Goal: Task Accomplishment & Management: Manage account settings

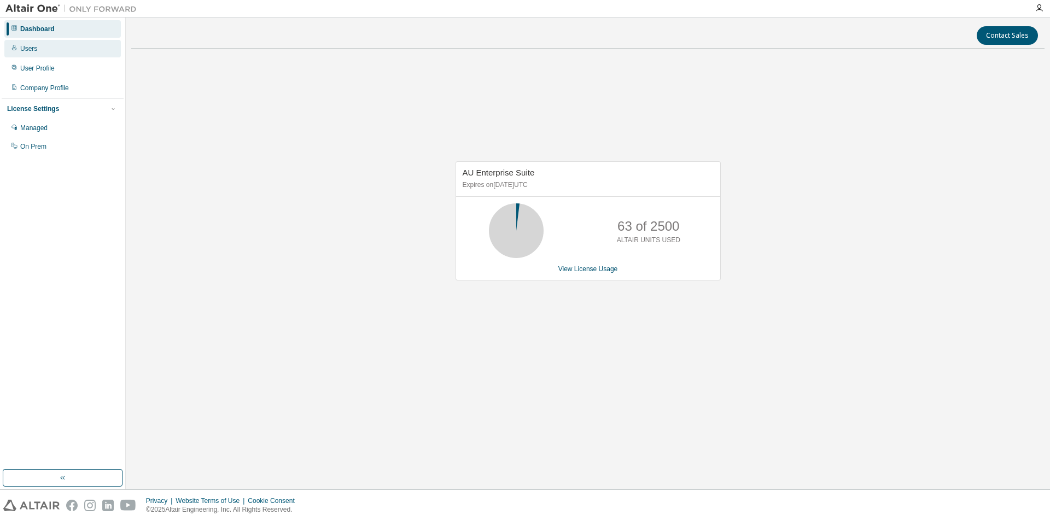
click at [33, 48] on div "Users" at bounding box center [28, 48] width 17 height 9
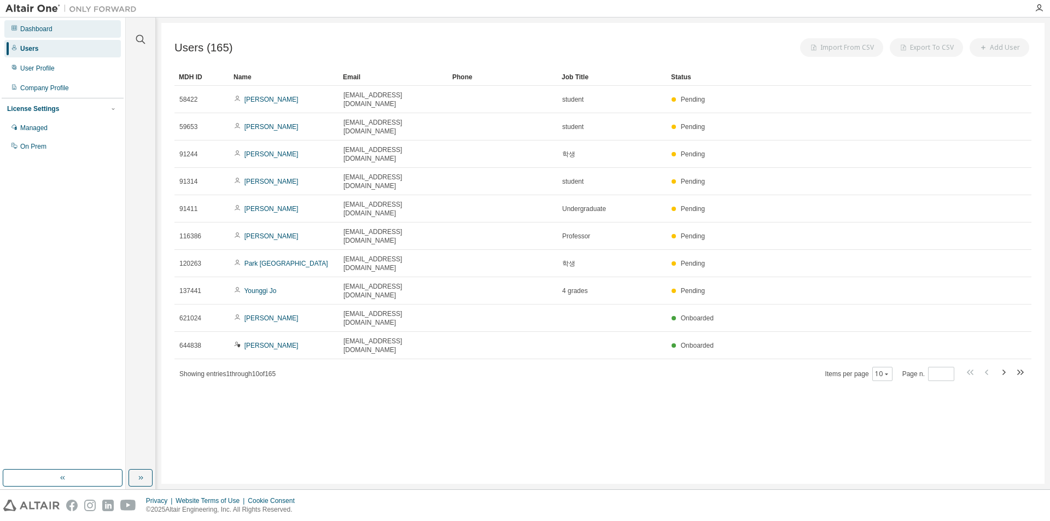
click at [32, 32] on div "Dashboard" at bounding box center [36, 29] width 32 height 9
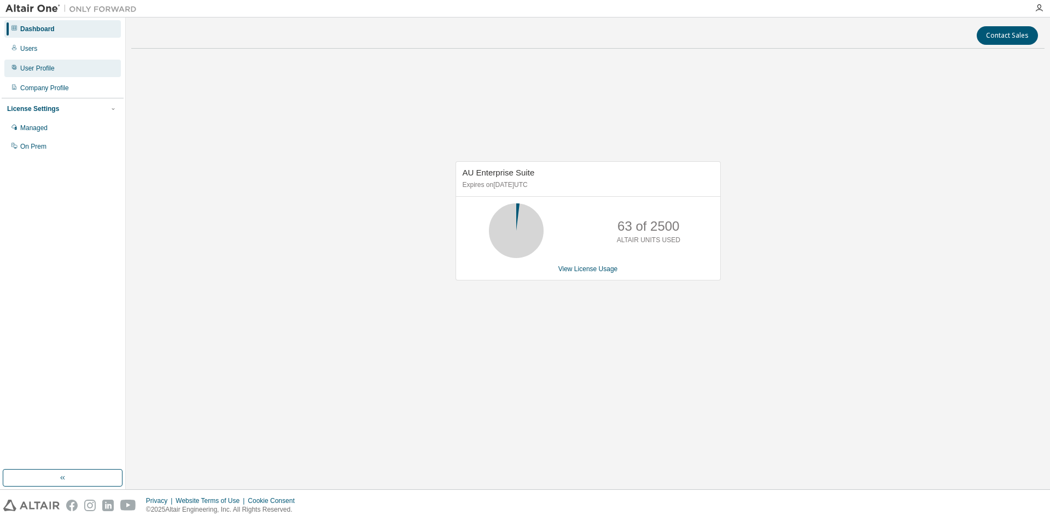
click at [40, 67] on div "User Profile" at bounding box center [37, 68] width 34 height 9
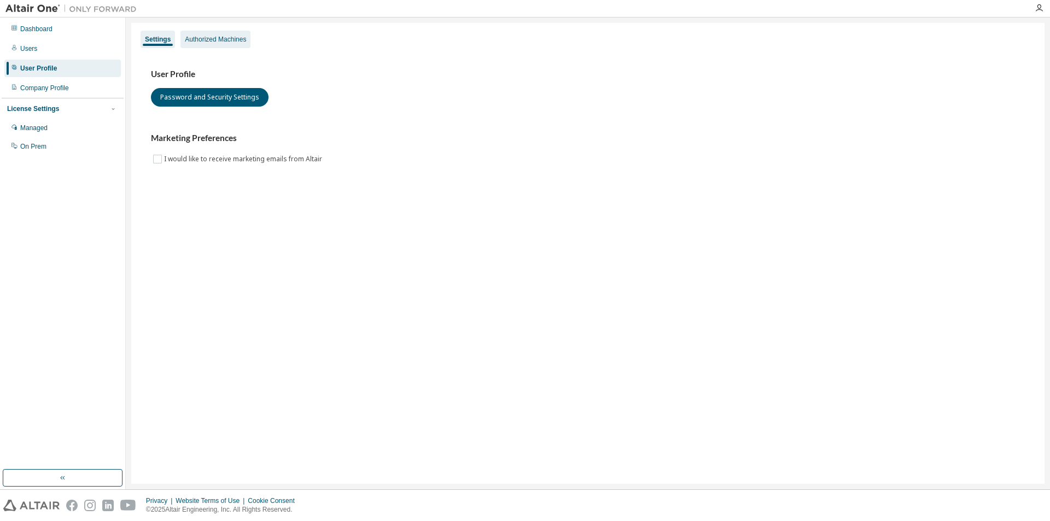
click at [207, 37] on div "Authorized Machines" at bounding box center [215, 39] width 61 height 9
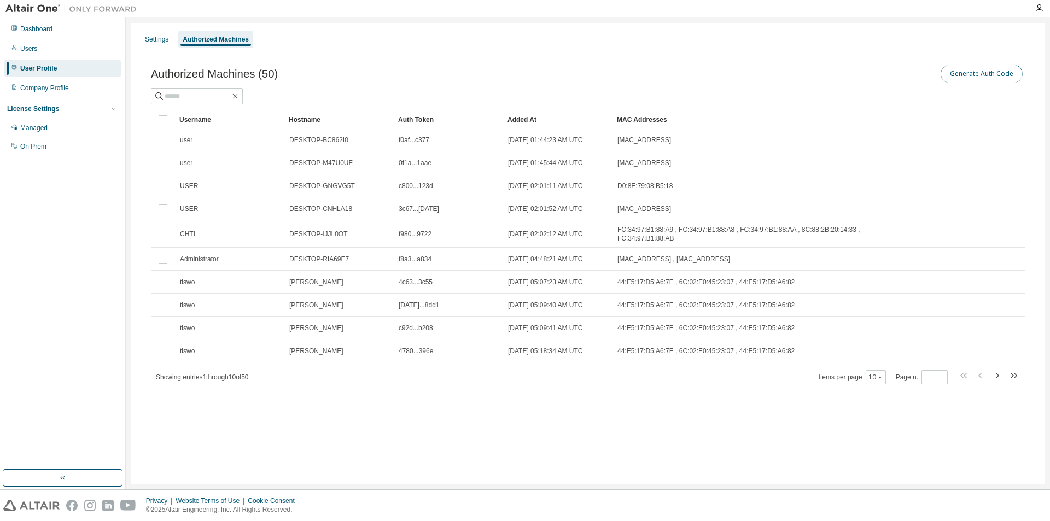
click at [987, 65] on button "Generate Auth Code" at bounding box center [981, 74] width 82 height 19
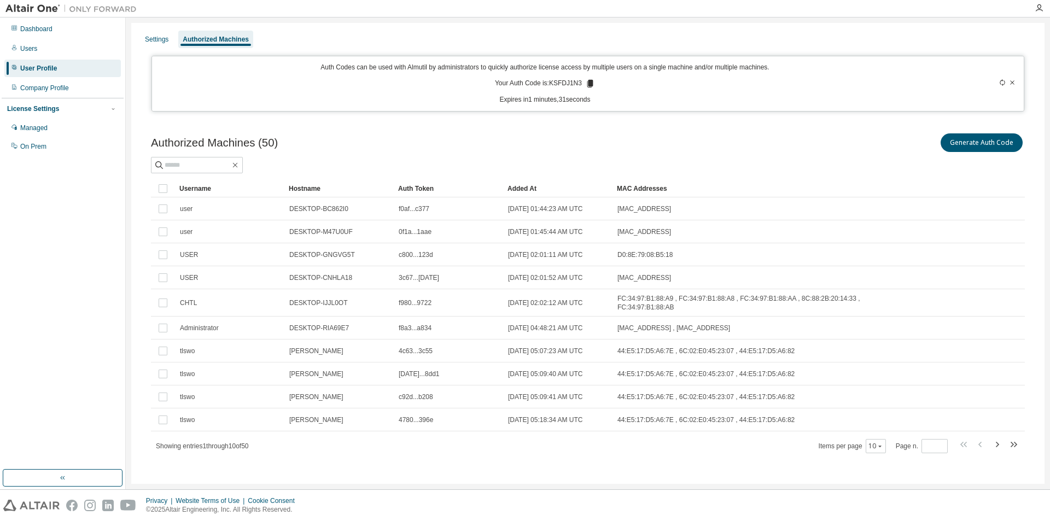
click at [1000, 83] on icon at bounding box center [1002, 82] width 5 height 7
click at [953, 144] on button "Generate Auth Code" at bounding box center [981, 142] width 82 height 19
click at [1000, 82] on icon at bounding box center [1002, 82] width 5 height 7
